Goal: Information Seeking & Learning: Check status

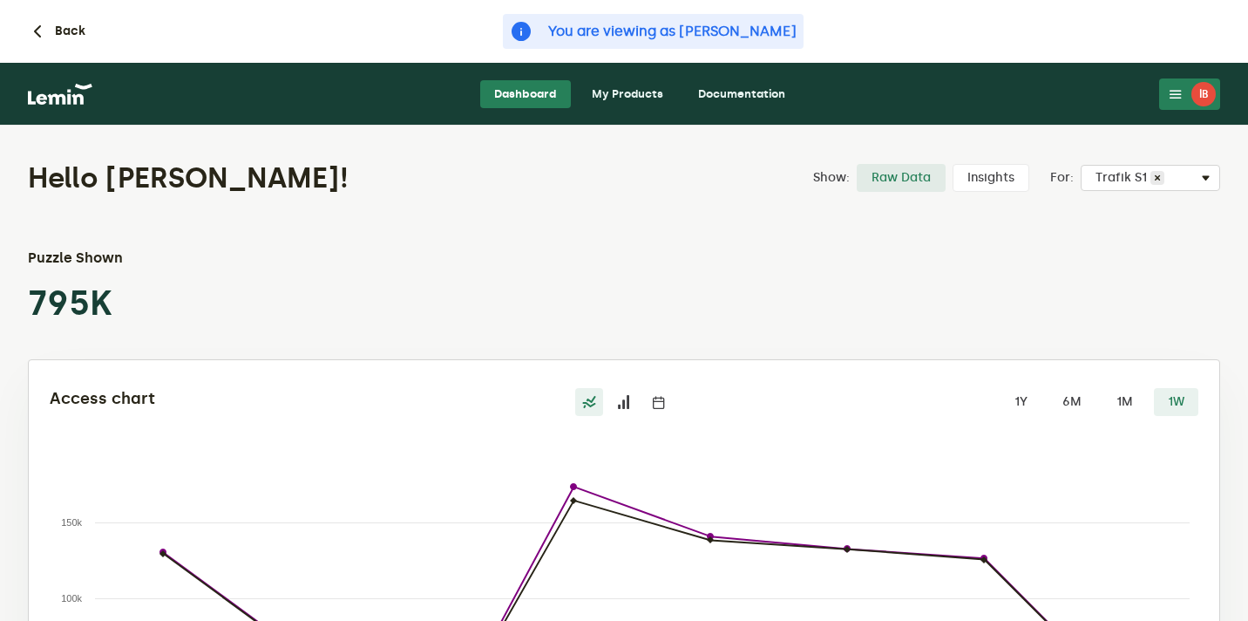
click at [639, 91] on link "My Products" at bounding box center [627, 94] width 99 height 28
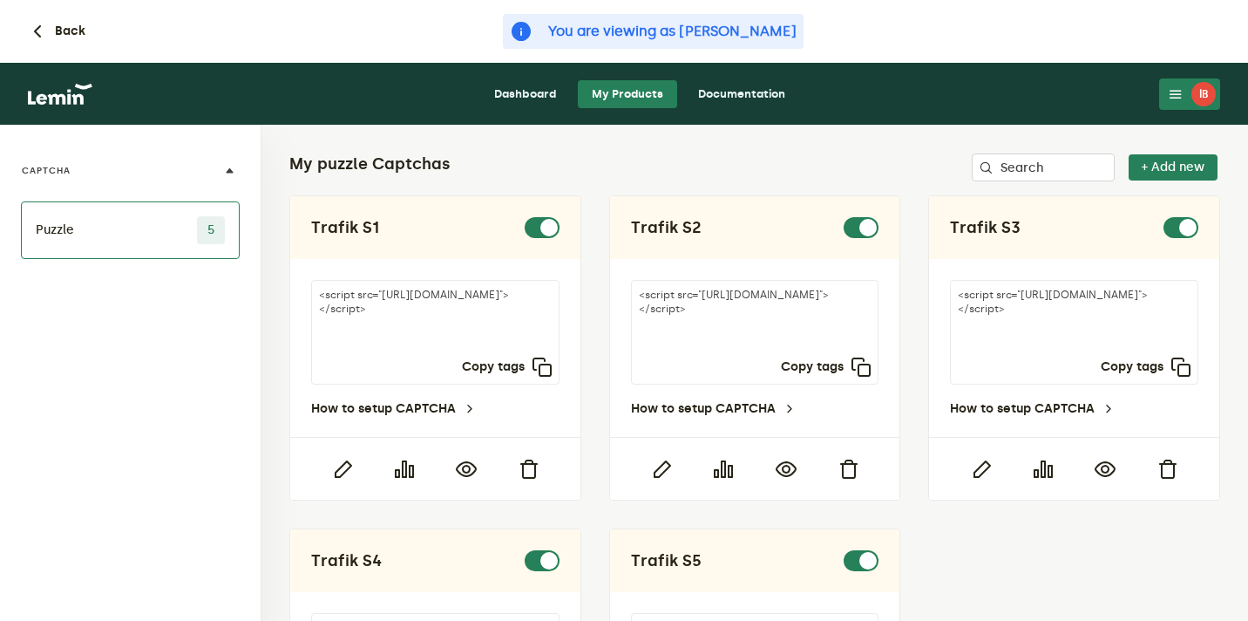
click at [539, 102] on link "Dashboard" at bounding box center [525, 94] width 91 height 28
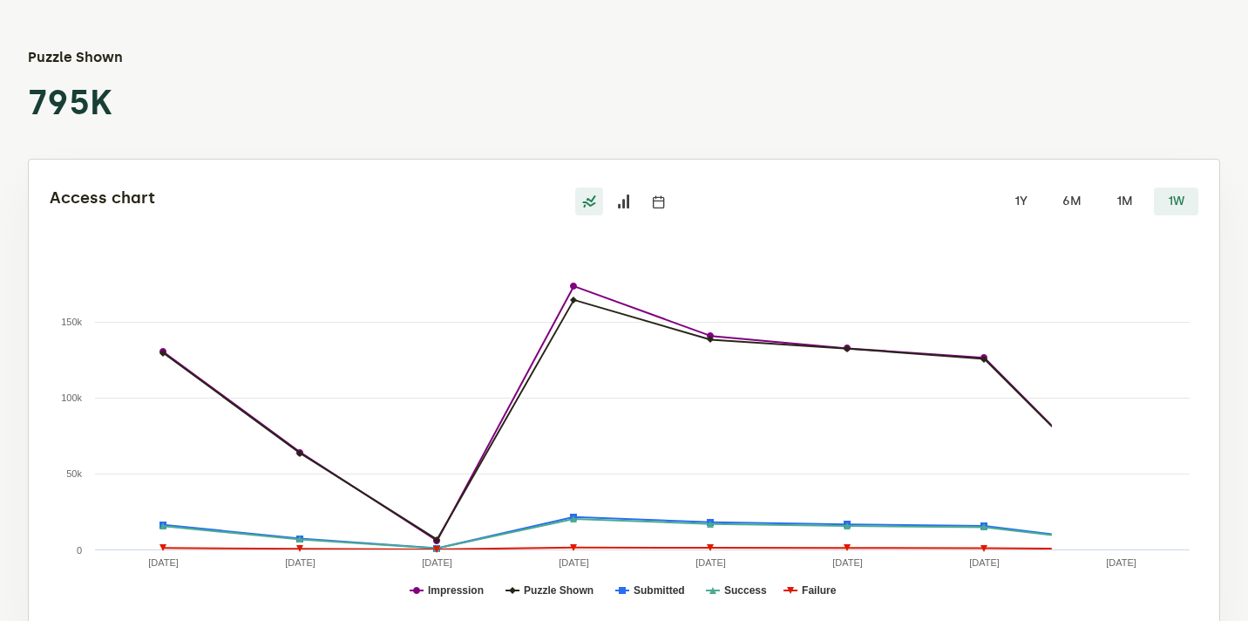
scroll to position [242, 0]
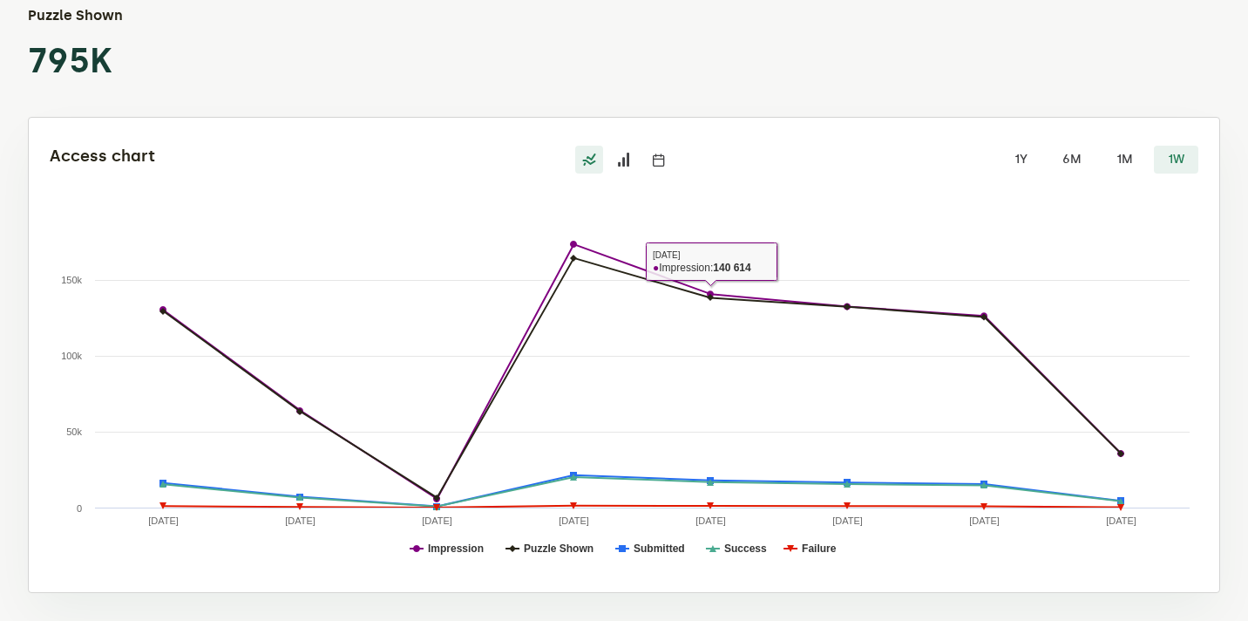
click at [621, 147] on label at bounding box center [624, 160] width 28 height 28
click at [610, 146] on input "radio" at bounding box center [610, 146] width 0 height 0
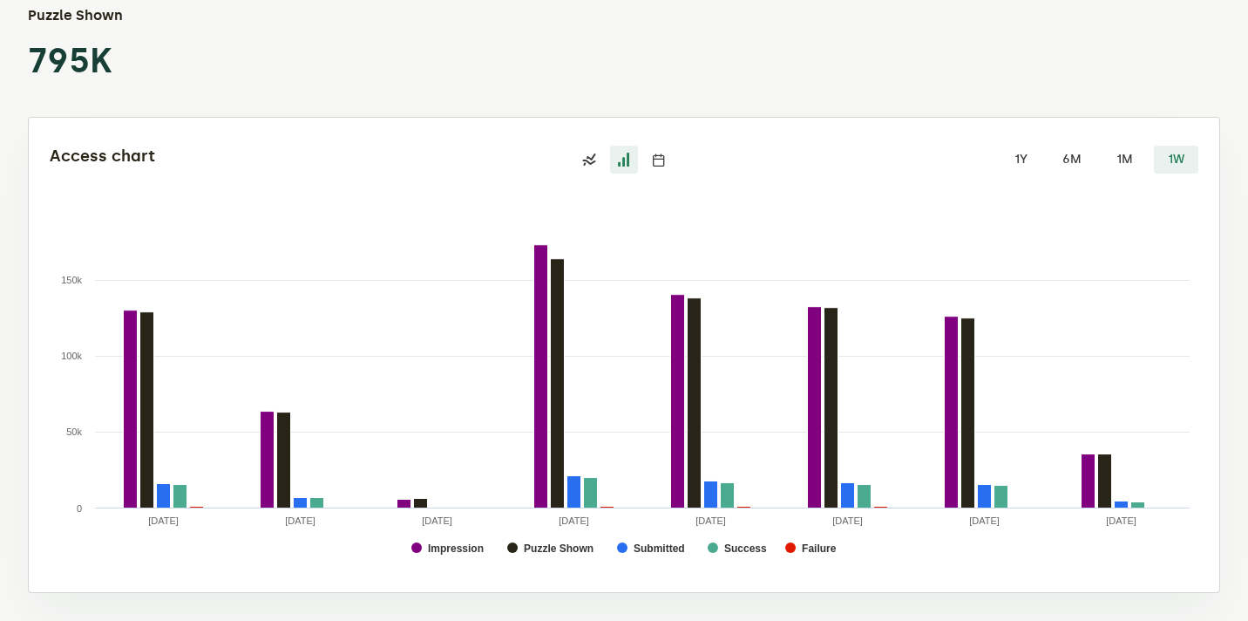
click at [653, 158] on icon at bounding box center [659, 160] width 14 height 14
click at [645, 146] on input "radio" at bounding box center [645, 146] width 0 height 0
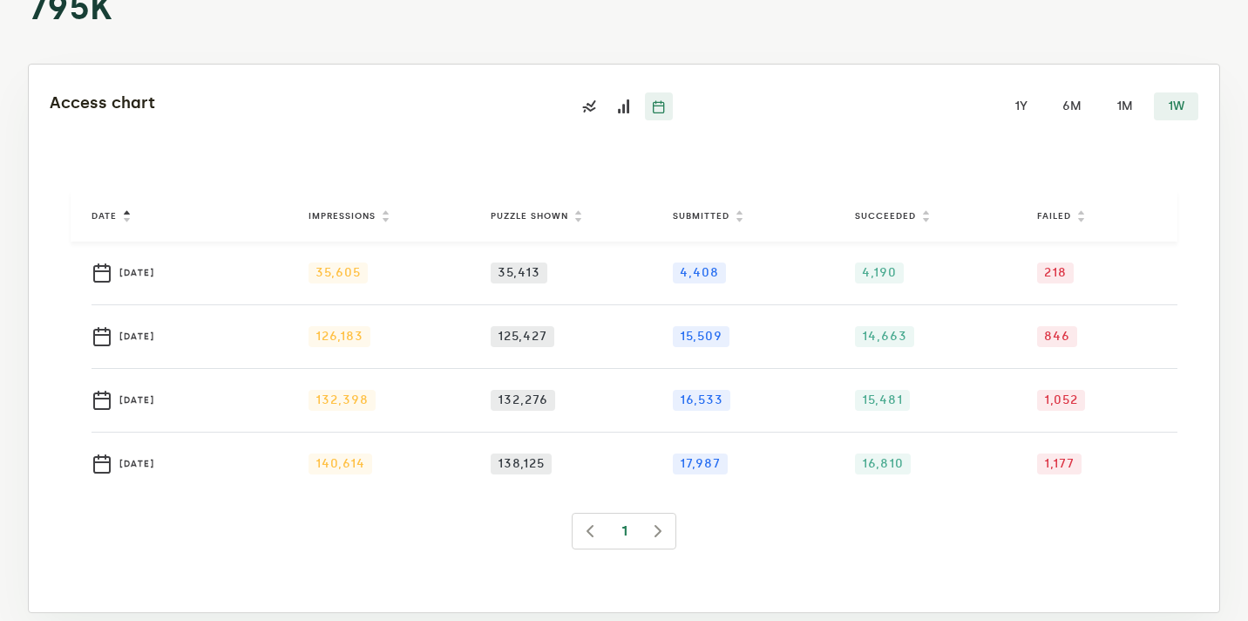
scroll to position [298, 0]
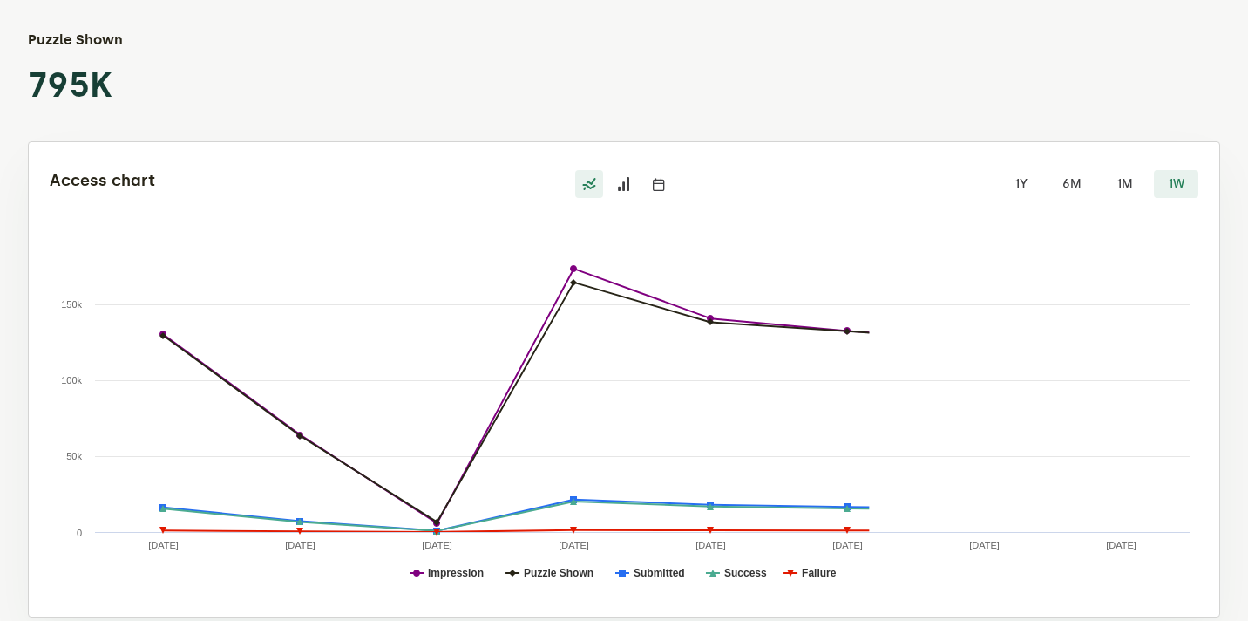
scroll to position [220, 0]
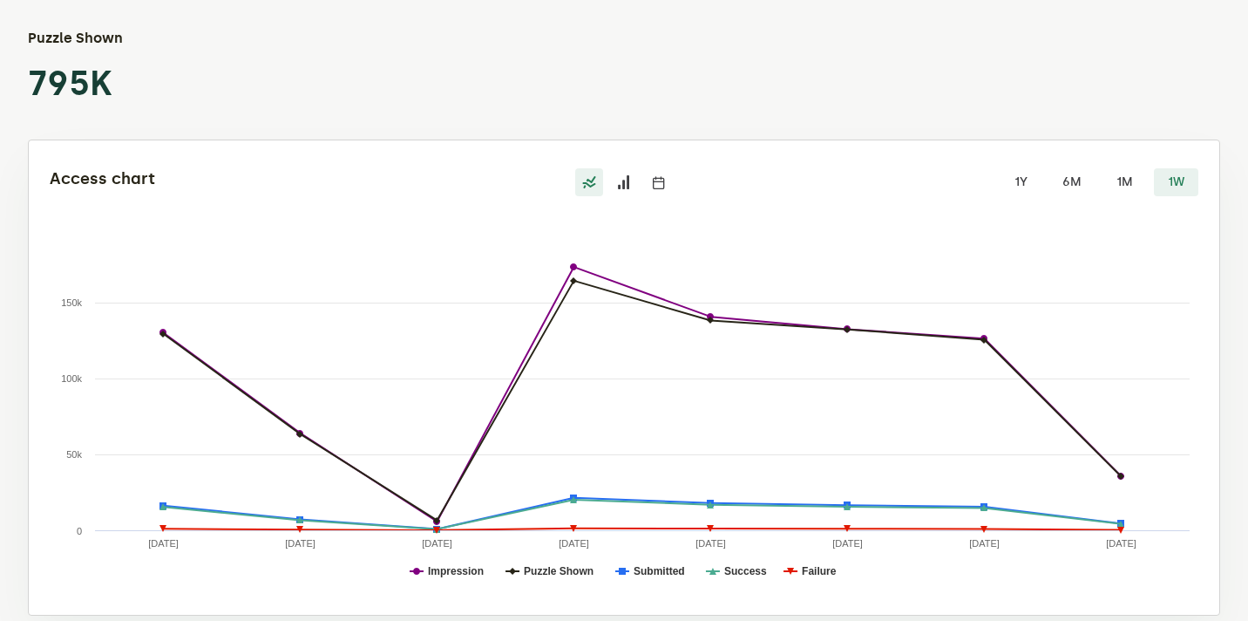
click at [668, 178] on label at bounding box center [659, 182] width 28 height 28
click at [645, 168] on input "radio" at bounding box center [645, 168] width 0 height 0
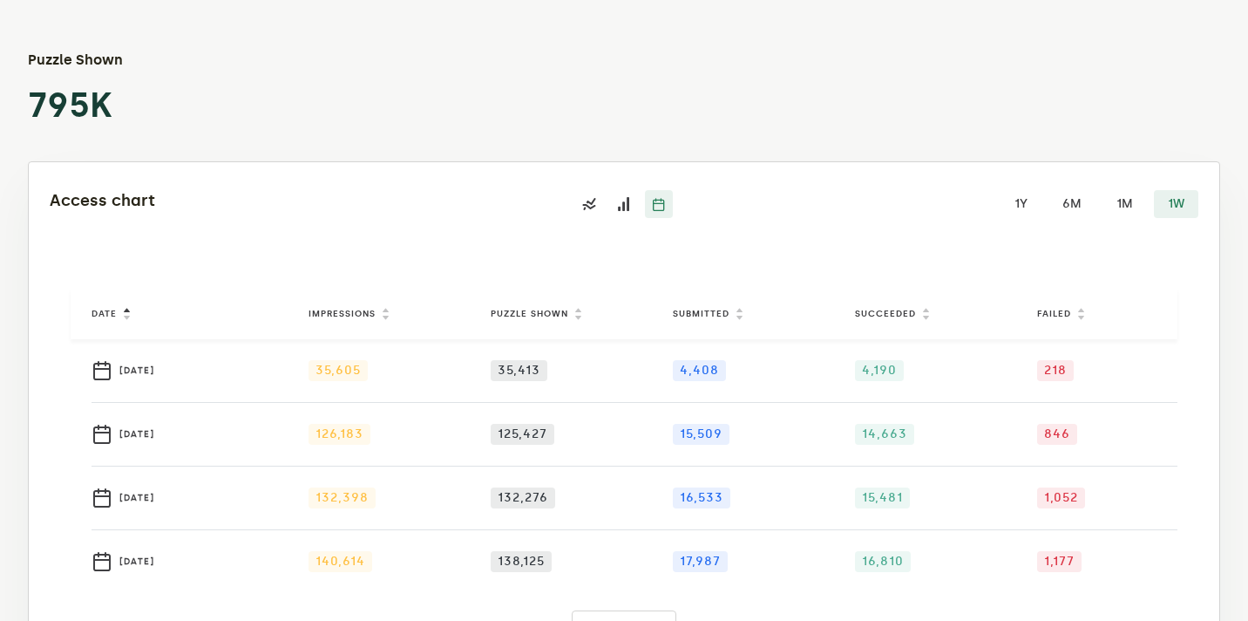
scroll to position [200, 0]
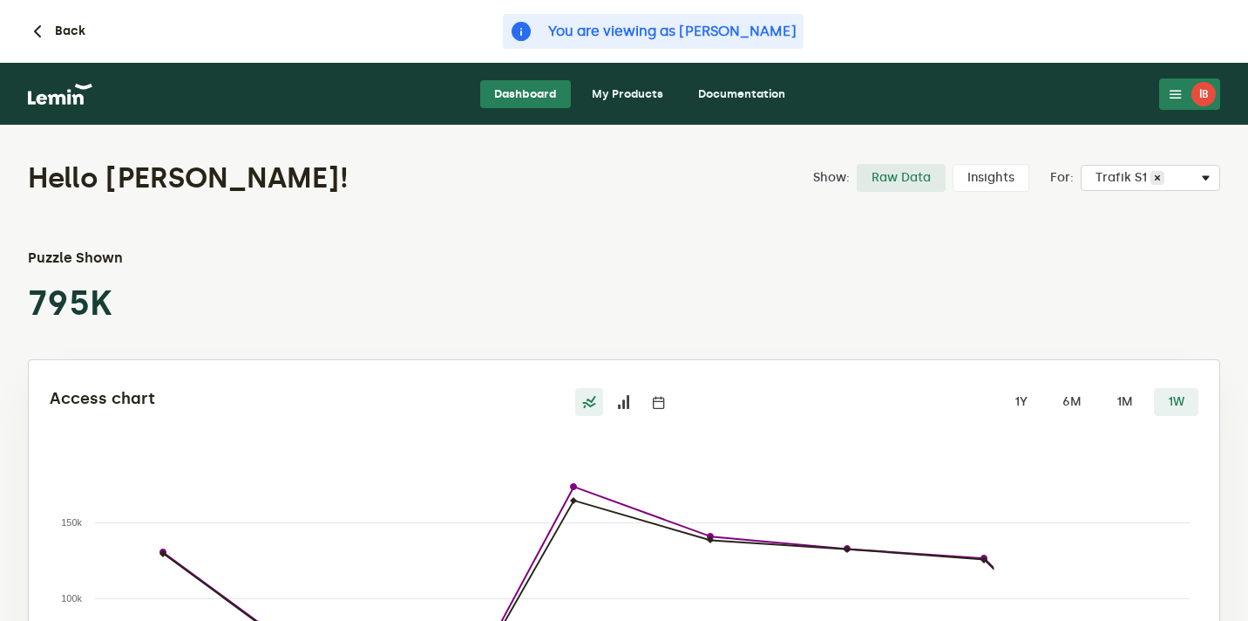
click at [662, 396] on icon at bounding box center [659, 402] width 14 height 14
click at [645, 388] on input "radio" at bounding box center [645, 388] width 0 height 0
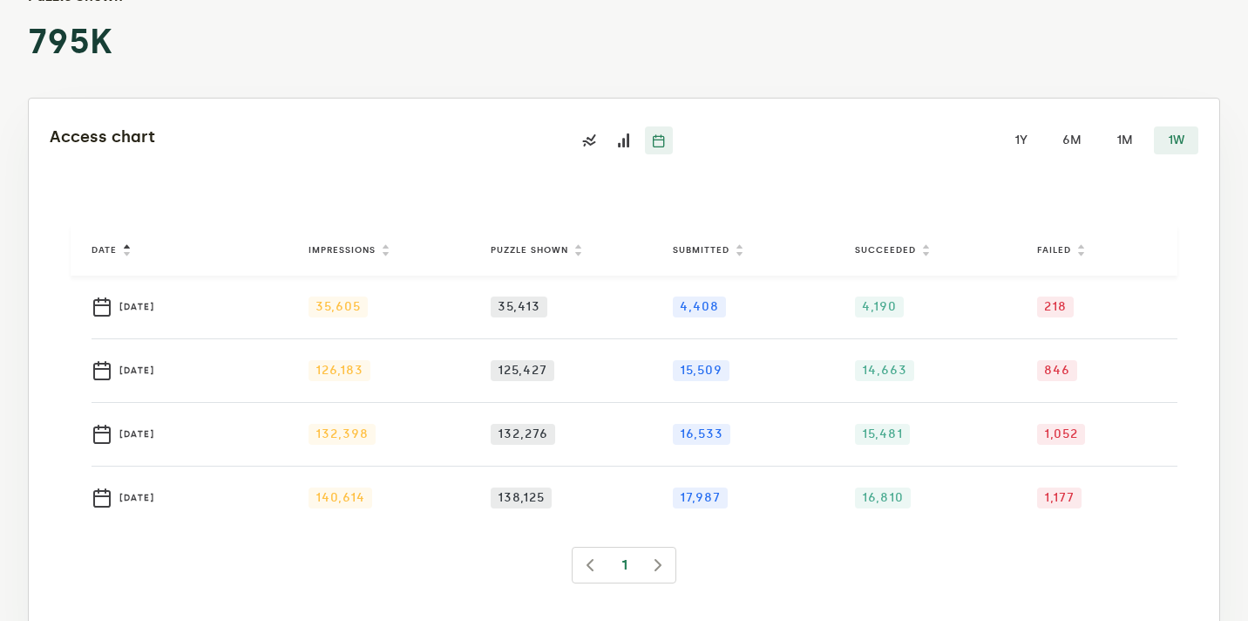
scroll to position [263, 0]
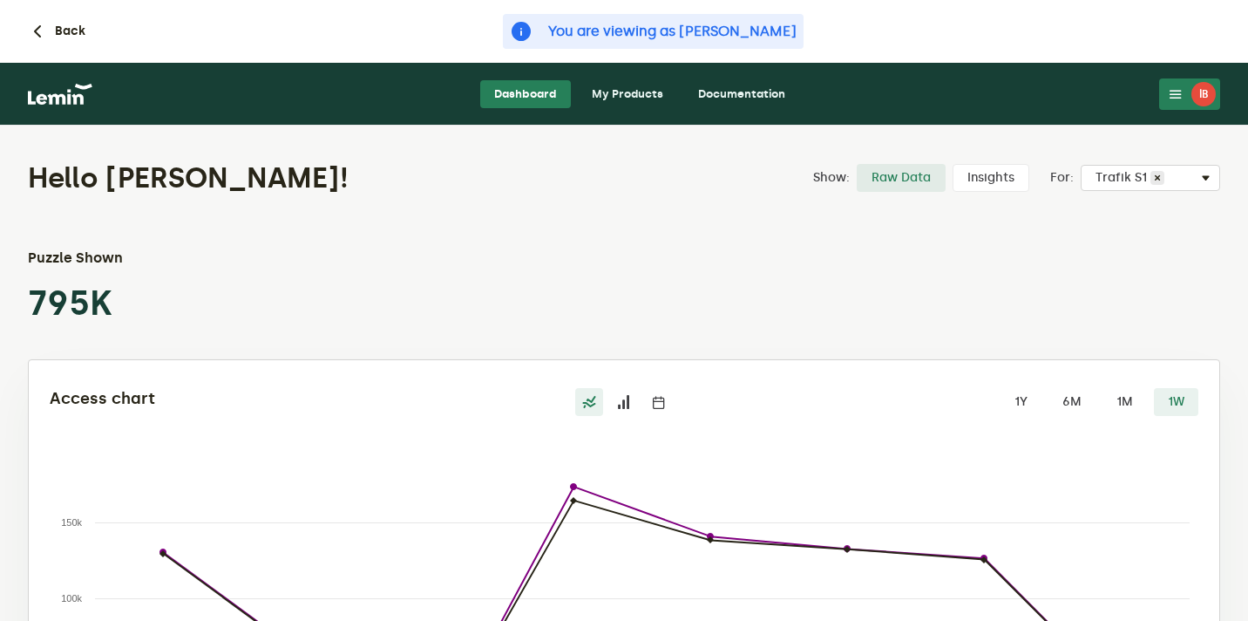
click at [668, 405] on label at bounding box center [659, 402] width 28 height 28
click at [645, 388] on input "radio" at bounding box center [645, 388] width 0 height 0
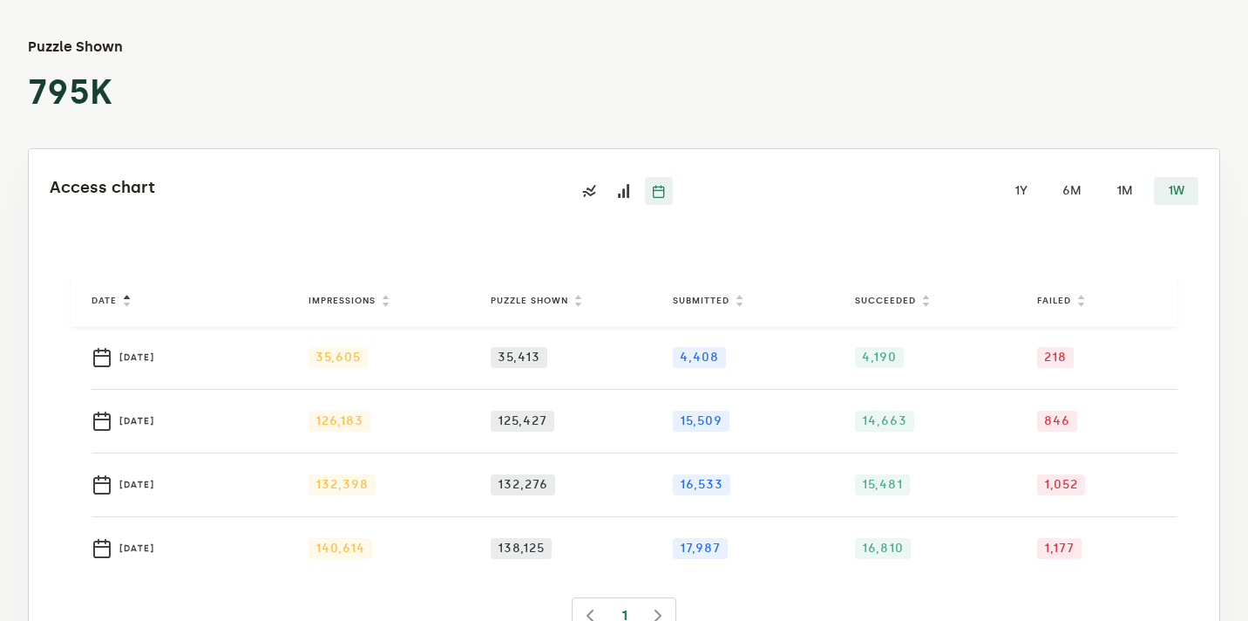
scroll to position [209, 0]
click at [1120, 189] on label "1M" at bounding box center [1125, 193] width 44 height 28
click at [1103, 179] on input "1M" at bounding box center [1103, 179] width 0 height 0
click at [1172, 197] on label "1W" at bounding box center [1176, 193] width 44 height 28
click at [1154, 179] on input "1W" at bounding box center [1154, 179] width 0 height 0
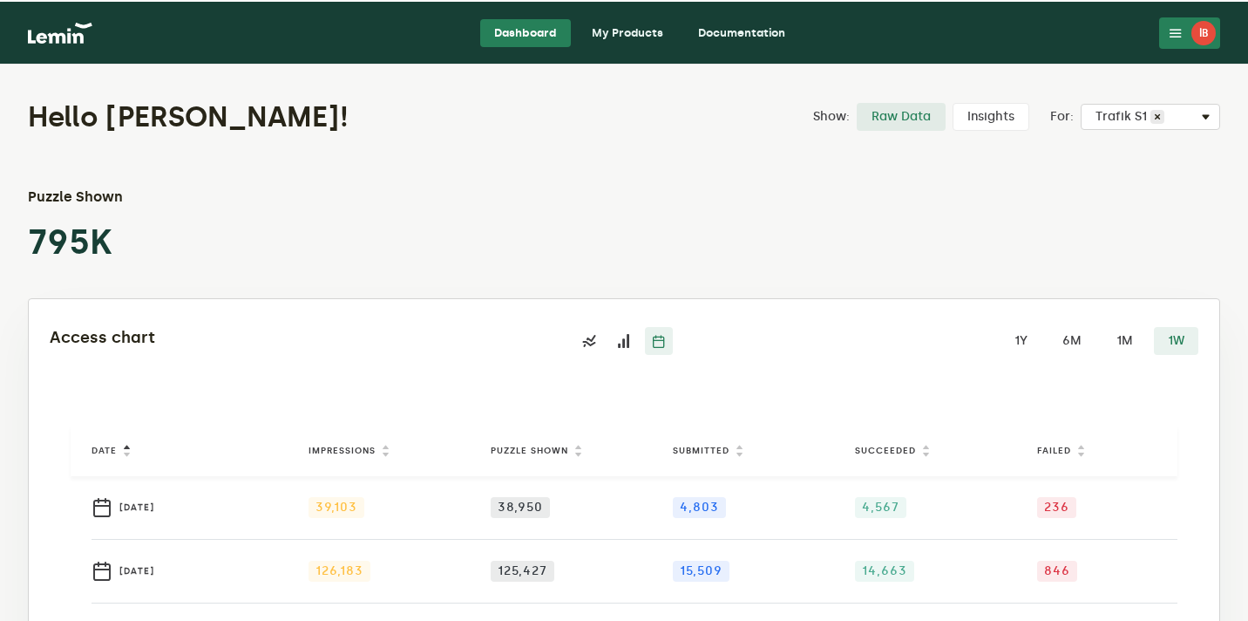
scroll to position [64, 0]
